Goal: Task Accomplishment & Management: Complete application form

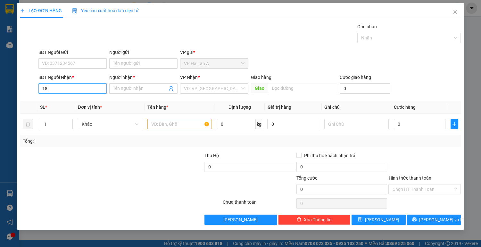
click at [43, 88] on input "18" at bounding box center [72, 88] width 68 height 10
click at [85, 102] on div "0908558118 - c.oanh" at bounding box center [72, 100] width 61 height 7
type input "0908558118"
type input "c.oanh"
type input "0908558118"
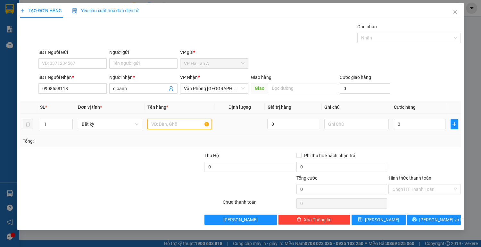
click at [186, 124] on input "text" at bounding box center [179, 124] width 64 height 10
type input "1 bọc đen"
click at [426, 123] on input "0" at bounding box center [420, 124] width 52 height 10
type input "3"
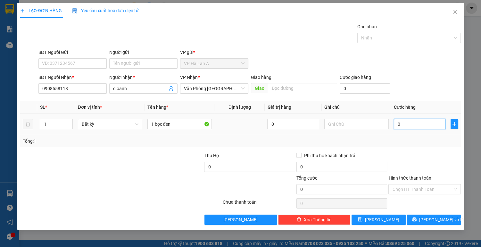
type input "3"
type input "30"
type input "30.000"
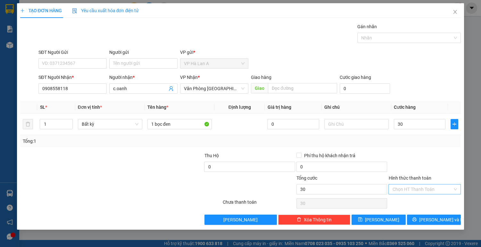
type input "30.000"
drag, startPoint x: 418, startPoint y: 188, endPoint x: 417, endPoint y: 192, distance: 4.6
click at [418, 190] on input "Hình thức thanh toán" at bounding box center [422, 189] width 60 height 10
drag, startPoint x: 417, startPoint y: 200, endPoint x: 403, endPoint y: 202, distance: 14.9
click at [417, 200] on div "Tại văn phòng" at bounding box center [424, 201] width 65 height 7
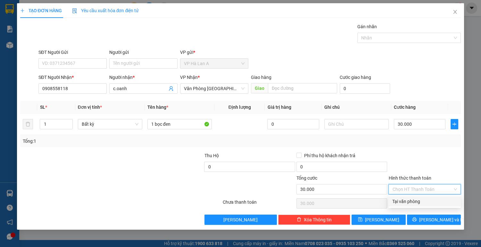
type input "0"
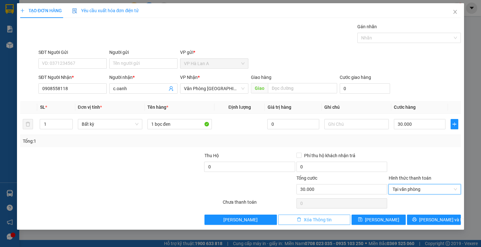
click at [331, 217] on span "Xóa Thông tin" at bounding box center [318, 219] width 28 height 7
type input "0"
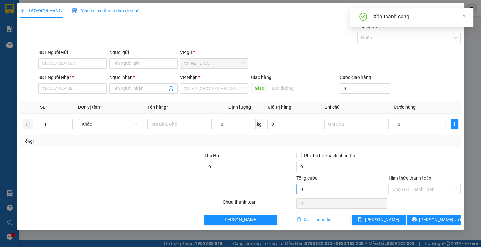
drag, startPoint x: 331, startPoint y: 217, endPoint x: 306, endPoint y: 189, distance: 37.4
click at [330, 204] on div "Transit Pickup Surcharge Ids Transit Deliver Surcharge Ids Transit Deliver Surc…" at bounding box center [240, 123] width 441 height 201
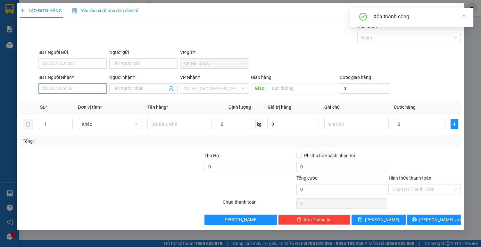
click at [55, 86] on input "SĐT Người Nhận *" at bounding box center [72, 88] width 68 height 10
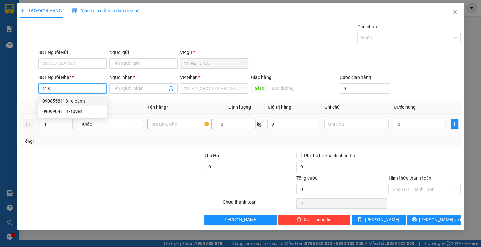
drag, startPoint x: 75, startPoint y: 102, endPoint x: 188, endPoint y: 131, distance: 116.6
click at [84, 103] on div "0908558118 - c.oanh" at bounding box center [72, 100] width 61 height 7
type input "0908558118"
type input "c.oanh"
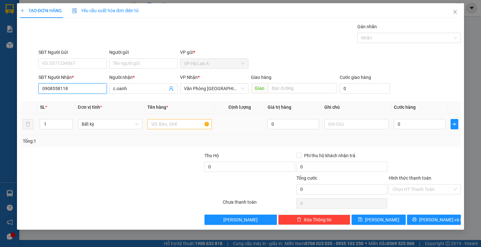
type input "0908558118"
click at [185, 122] on input "text" at bounding box center [179, 124] width 64 height 10
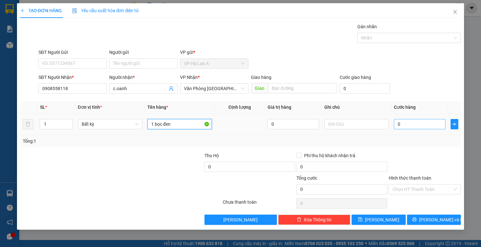
type input "1 bọc đen"
click at [401, 125] on input "0" at bounding box center [420, 124] width 52 height 10
type input "3"
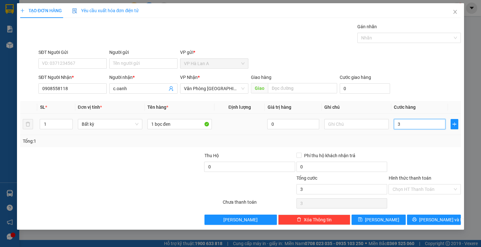
type input "30"
type input "30.000"
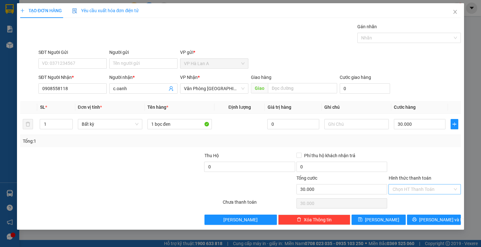
drag, startPoint x: 411, startPoint y: 186, endPoint x: 411, endPoint y: 190, distance: 3.9
click at [411, 189] on input "Hình thức thanh toán" at bounding box center [422, 189] width 60 height 10
drag, startPoint x: 409, startPoint y: 198, endPoint x: 407, endPoint y: 209, distance: 11.0
click at [409, 203] on div "Tại văn phòng" at bounding box center [424, 201] width 65 height 7
type input "0"
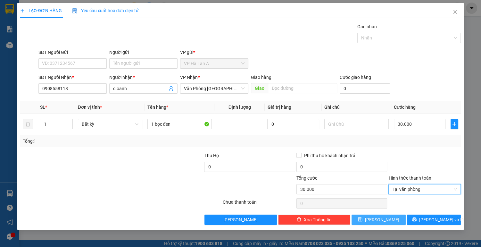
click at [398, 220] on button "[PERSON_NAME]" at bounding box center [378, 219] width 54 height 10
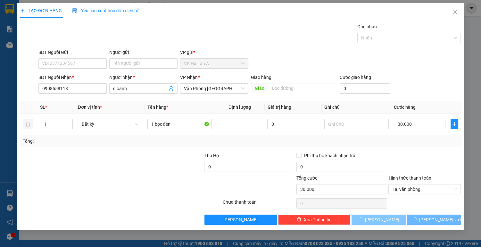
type input "0"
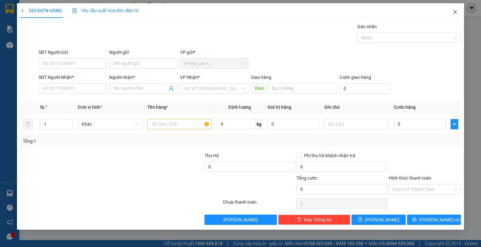
click at [452, 11] on span "Close" at bounding box center [455, 12] width 18 height 18
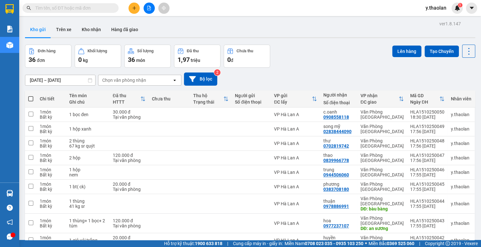
click at [31, 96] on span at bounding box center [30, 98] width 5 height 5
click at [31, 95] on input "checkbox" at bounding box center [31, 95] width 0 height 0
checkbox input "true"
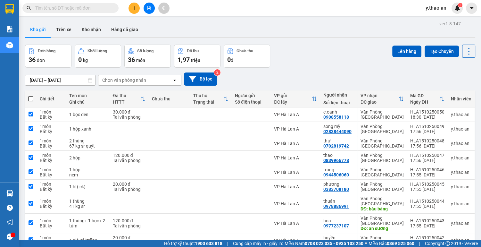
checkbox input "true"
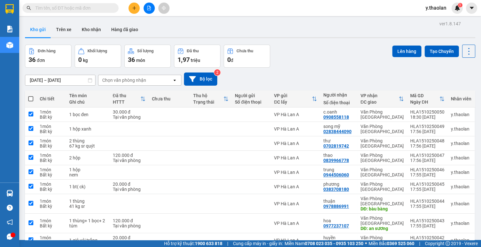
checkbox input "true"
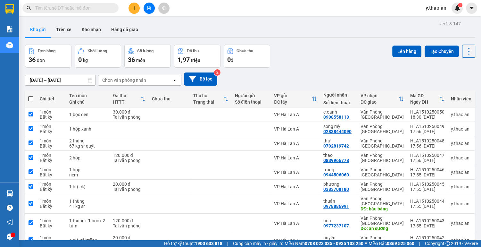
checkbox input "true"
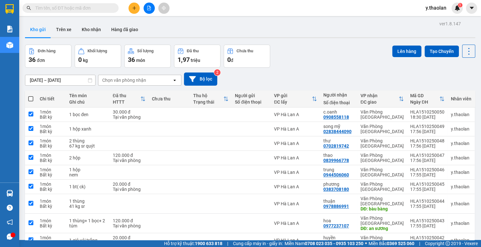
checkbox input "true"
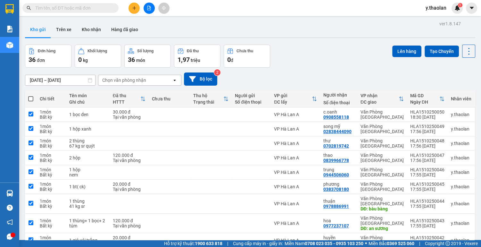
checkbox input "true"
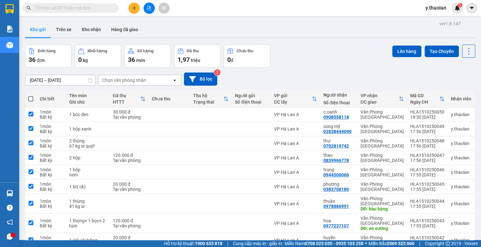
checkbox input "true"
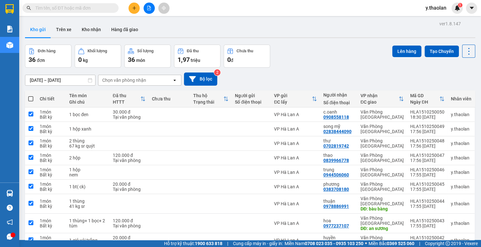
checkbox input "true"
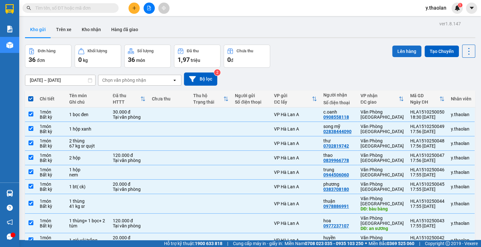
click at [403, 52] on button "Lên hàng" at bounding box center [406, 51] width 29 height 12
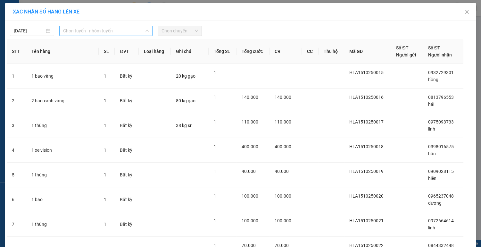
click at [109, 30] on span "Chọn tuyến - nhóm tuyến" at bounding box center [105, 31] width 85 height 10
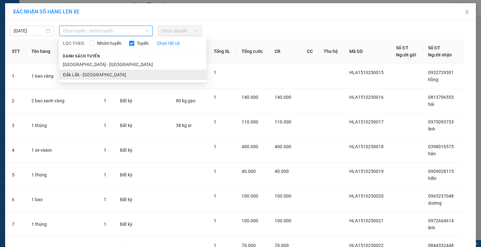
click at [99, 76] on li "Đắk Lắk - [GEOGRAPHIC_DATA]" at bounding box center [132, 74] width 147 height 10
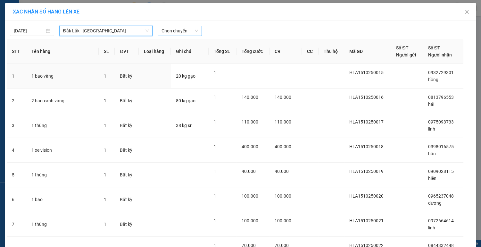
click at [183, 31] on span "Chọn chuyến" at bounding box center [179, 31] width 37 height 10
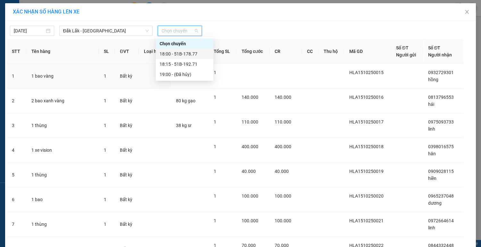
click at [184, 53] on div "18:00 - 51B-178.77" at bounding box center [184, 53] width 50 height 7
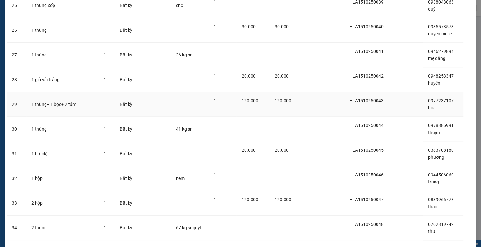
scroll to position [753, 0]
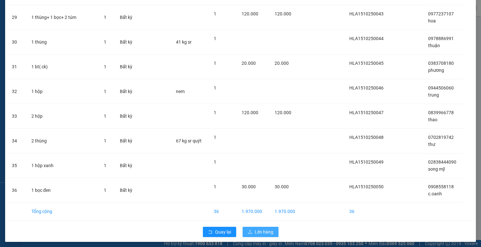
click at [260, 229] on span "Lên hàng" at bounding box center [264, 231] width 19 height 7
